Goal: Transaction & Acquisition: Download file/media

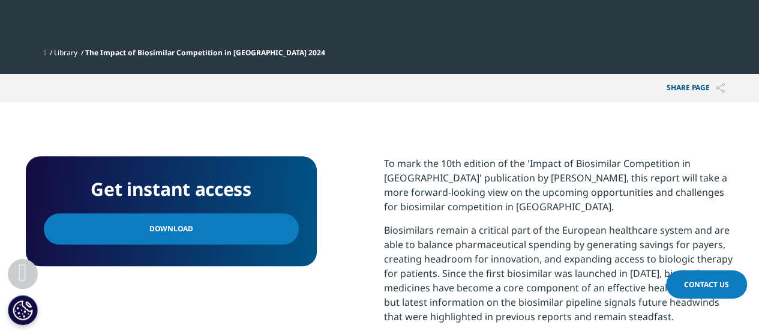
scroll to position [287, 708]
click at [170, 222] on span "Download" at bounding box center [171, 228] width 44 height 13
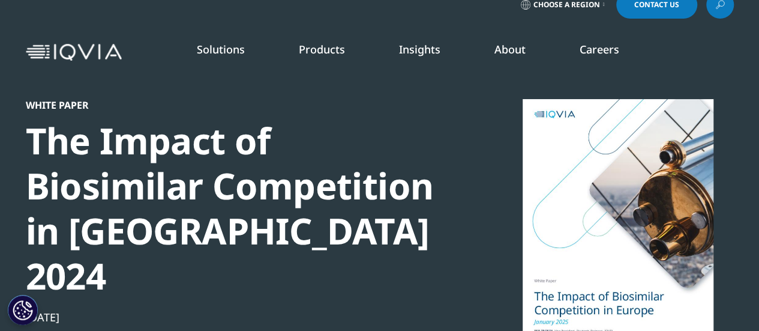
scroll to position [0, 0]
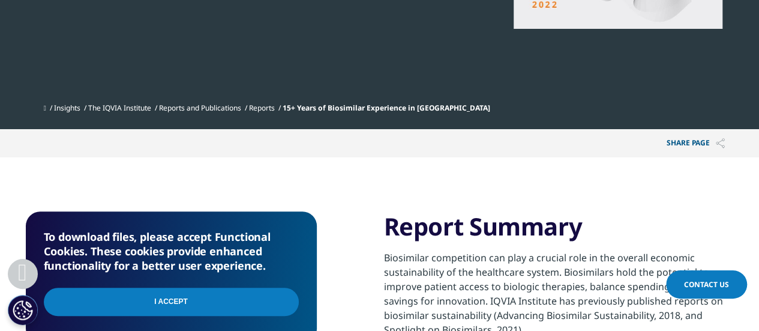
scroll to position [420, 0]
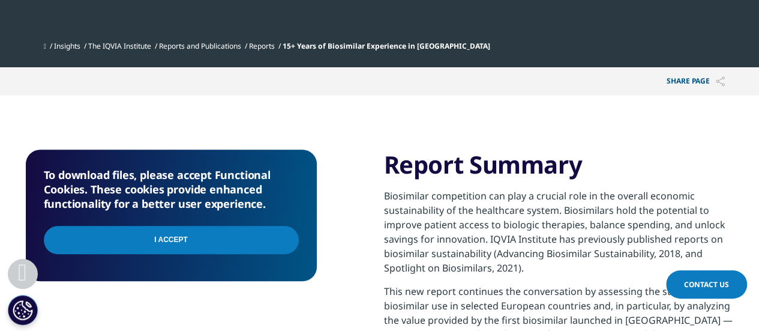
click at [185, 226] on input "I Accept" at bounding box center [171, 240] width 255 height 28
